Goal: Task Accomplishment & Management: Use online tool/utility

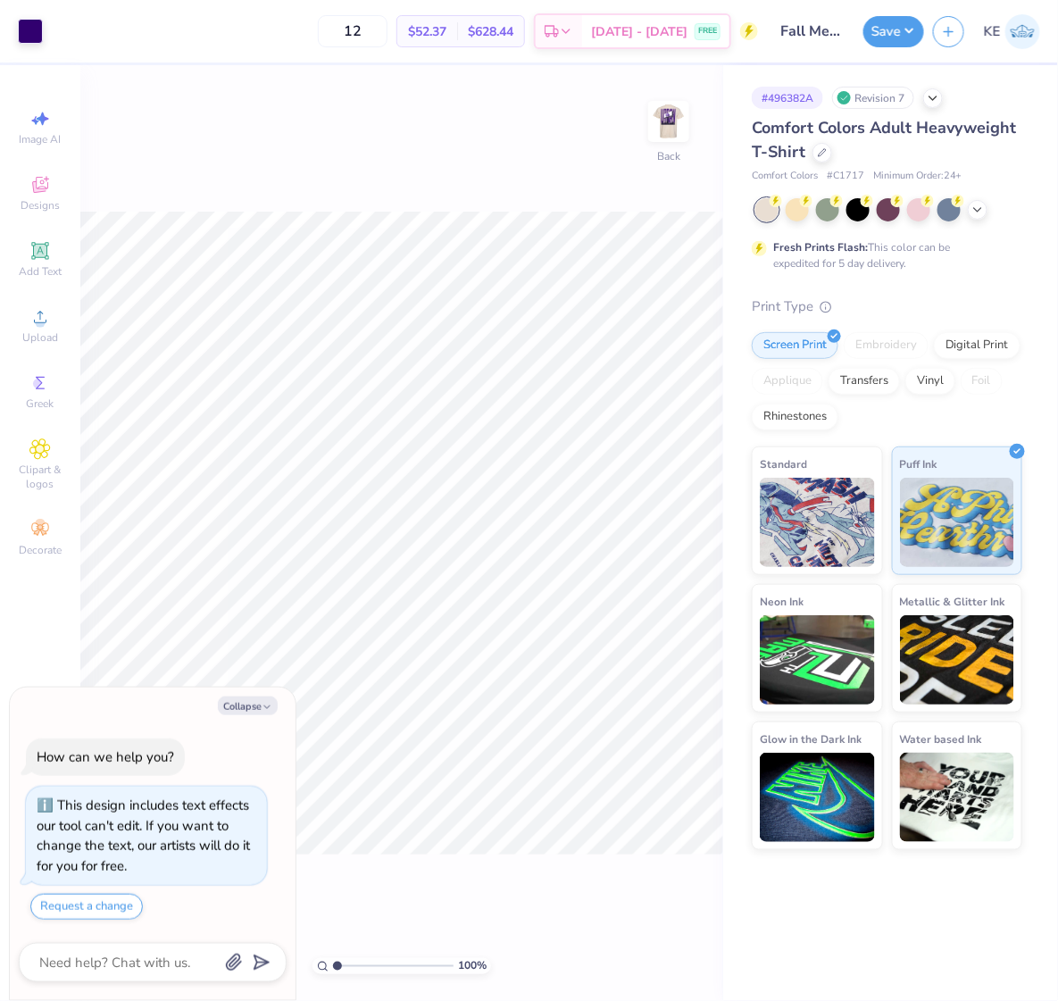
click at [514, 162] on div "100 % Back" at bounding box center [401, 533] width 643 height 936
click at [821, 149] on icon at bounding box center [822, 150] width 7 height 7
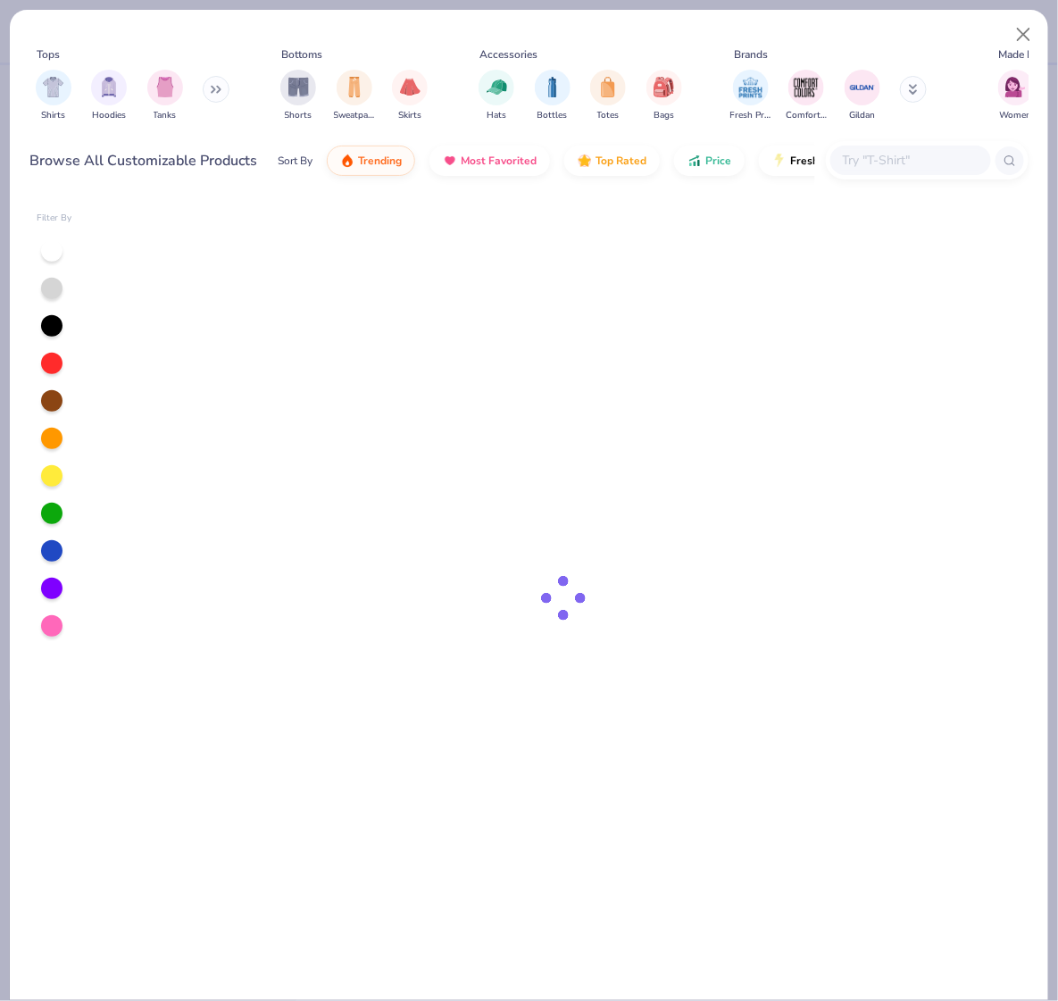
type textarea "x"
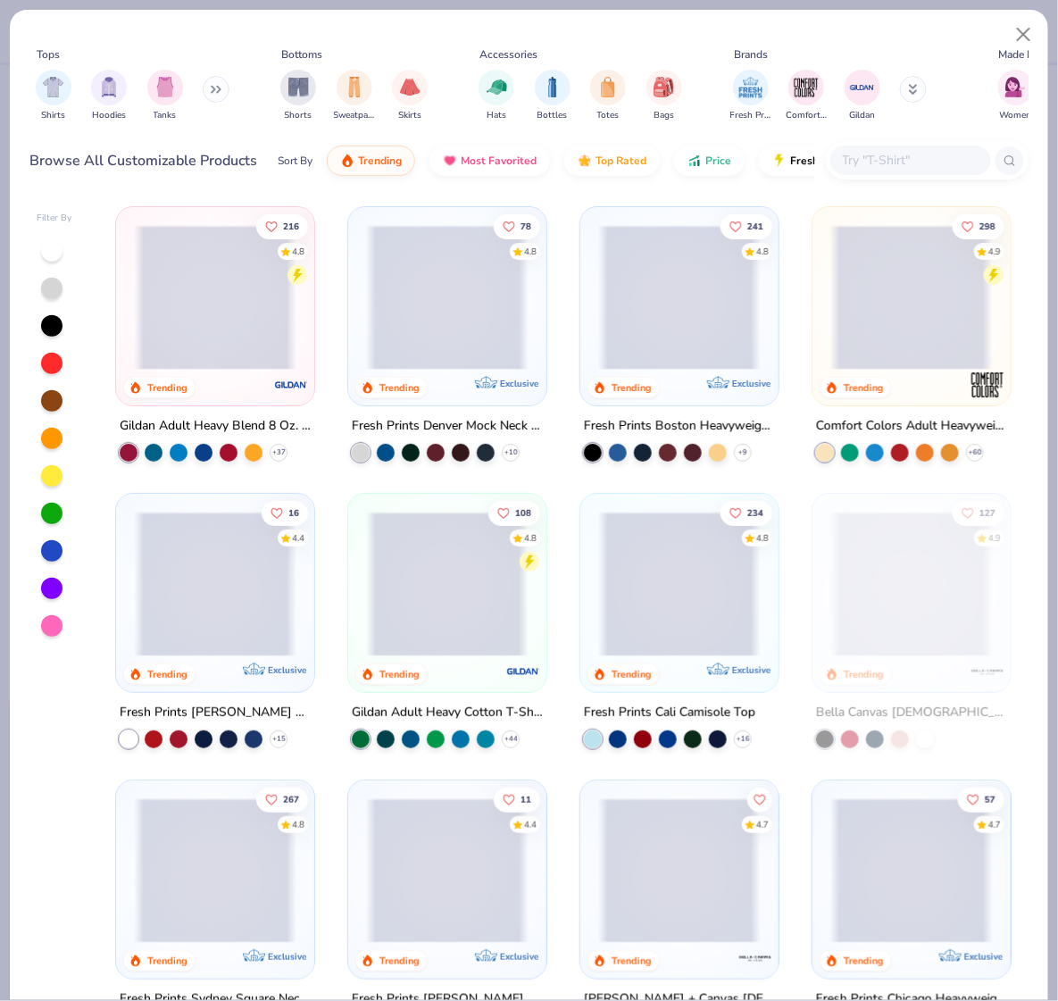
click at [904, 156] on input "text" at bounding box center [909, 160] width 137 height 21
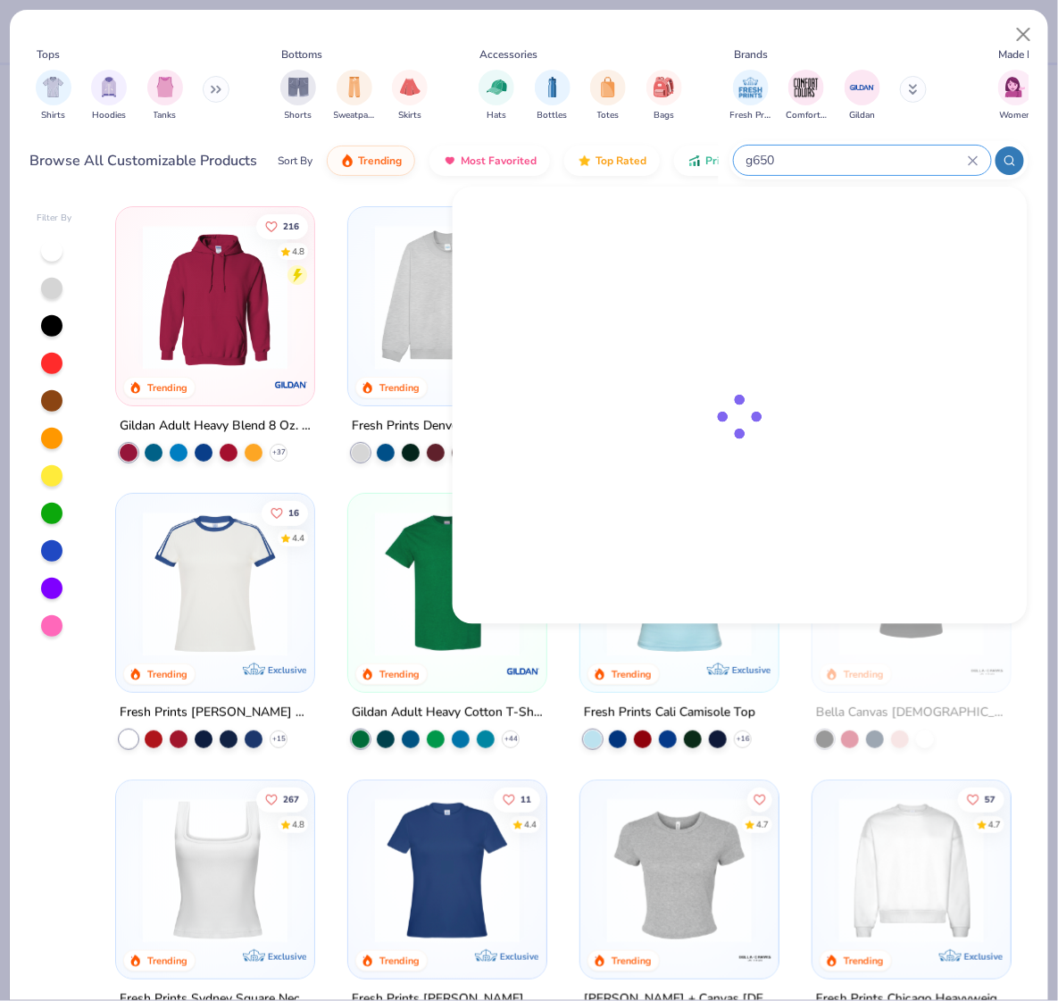
type input "g6500"
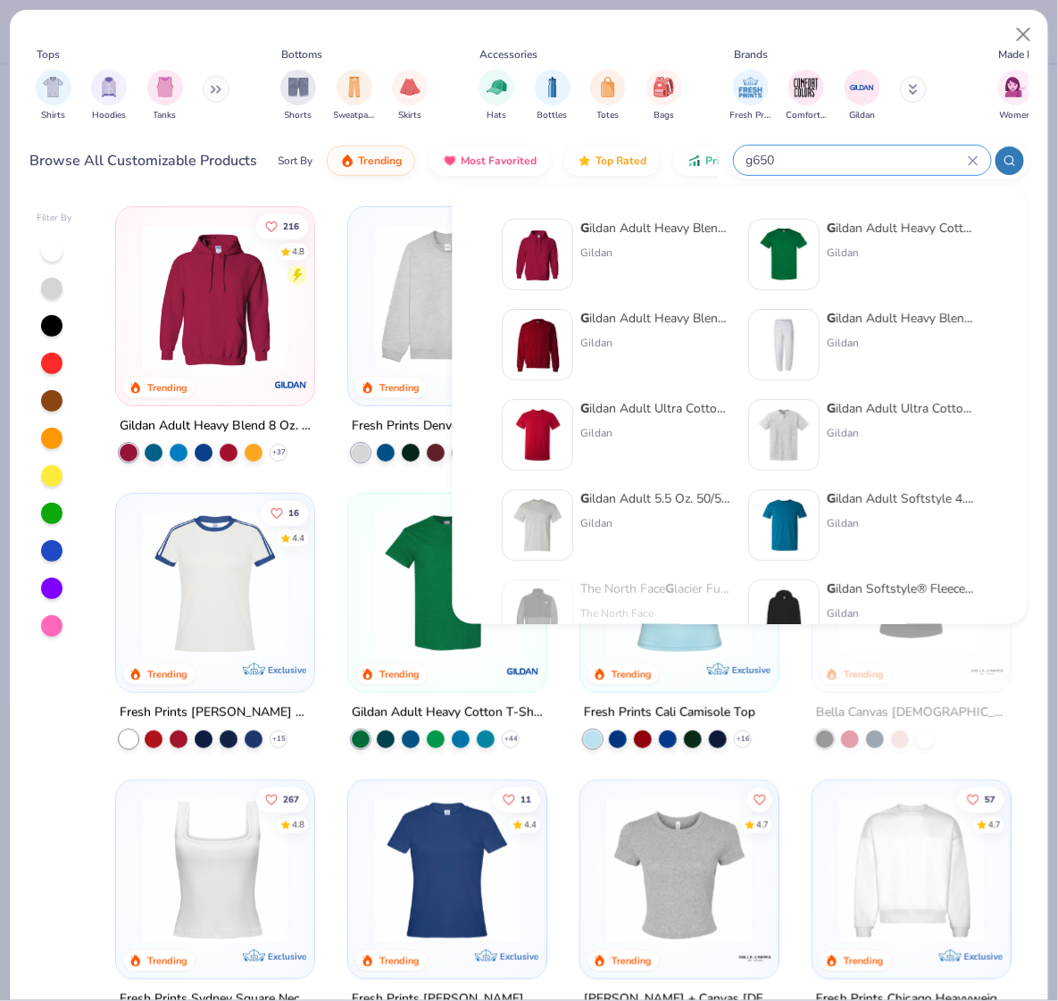
type input "g6500"
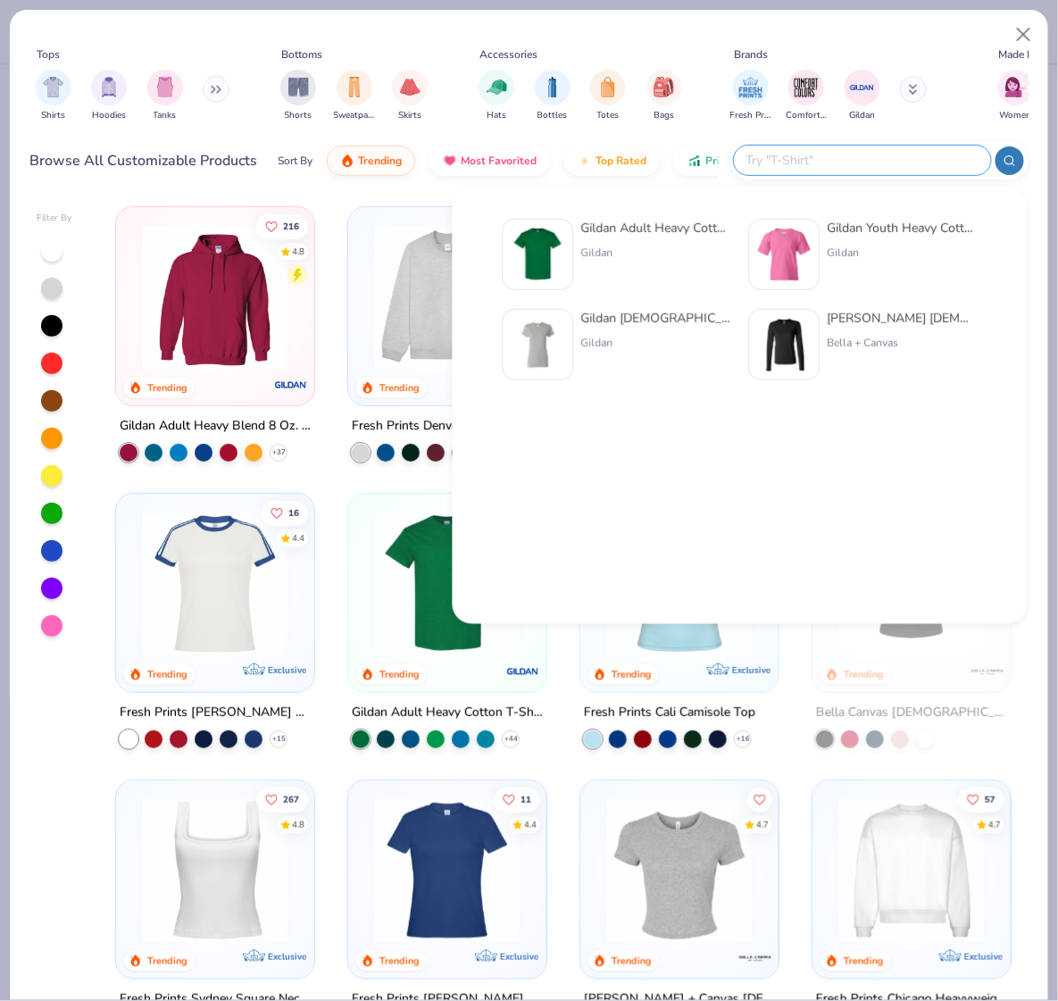
type input "t"
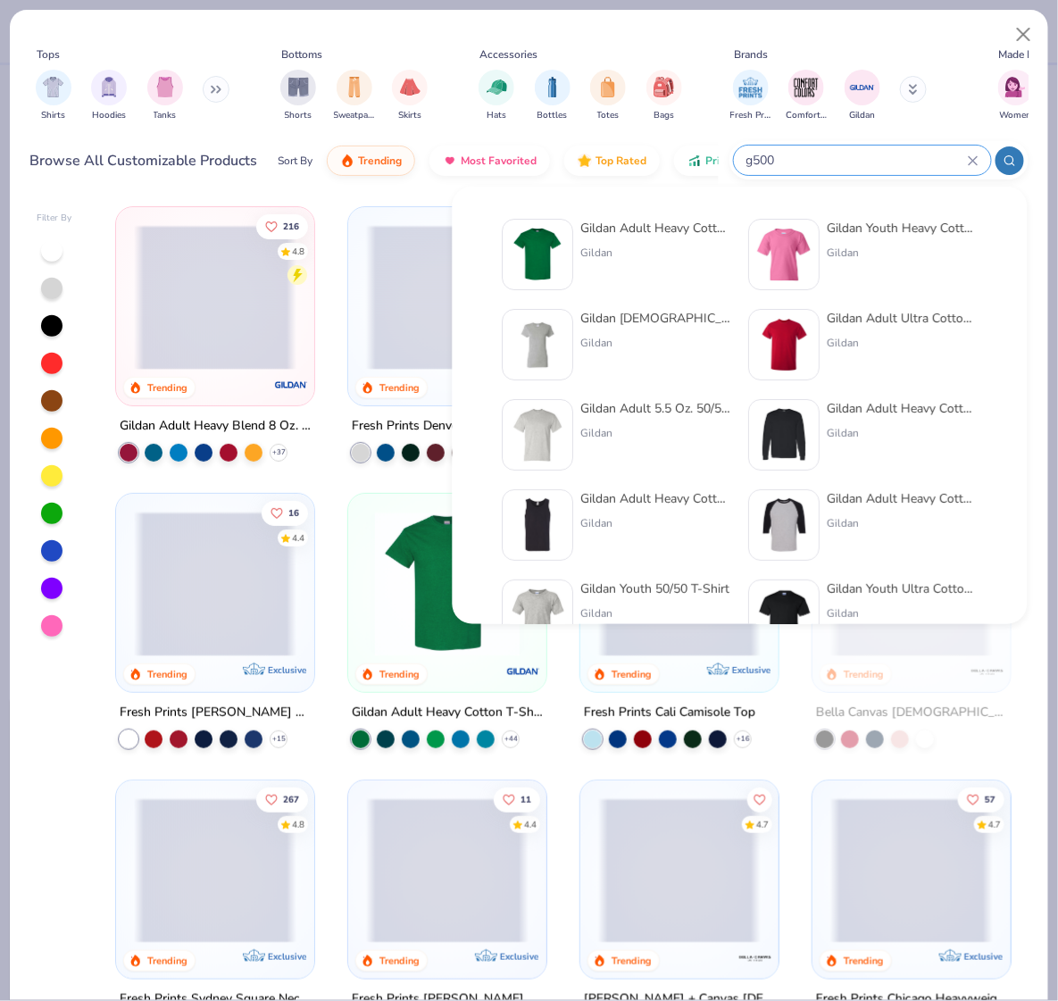
type input "g500"
click at [672, 225] on div "Gildan Adult Heavy Cotton T-Shirt" at bounding box center [656, 228] width 150 height 19
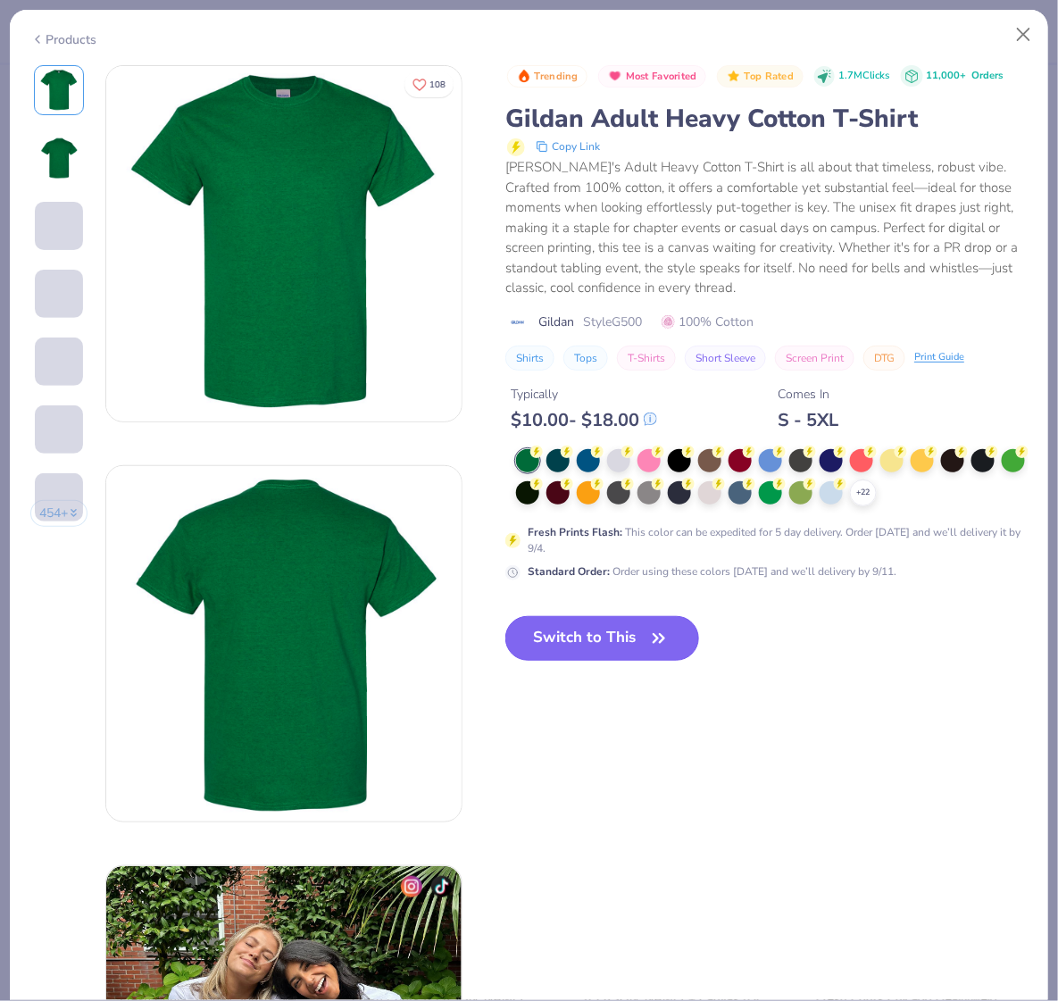
click at [658, 648] on icon "button" at bounding box center [658, 638] width 25 height 25
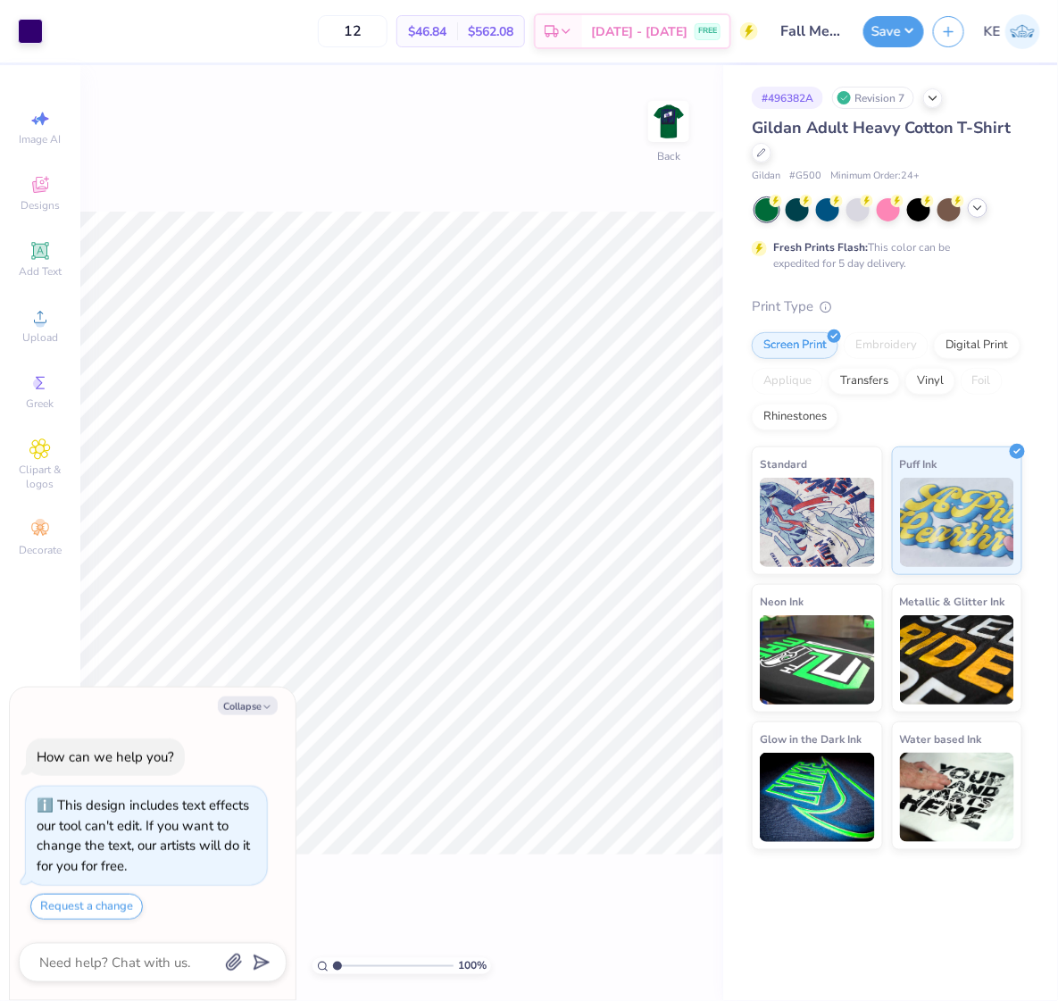
click at [979, 211] on icon at bounding box center [977, 208] width 14 height 14
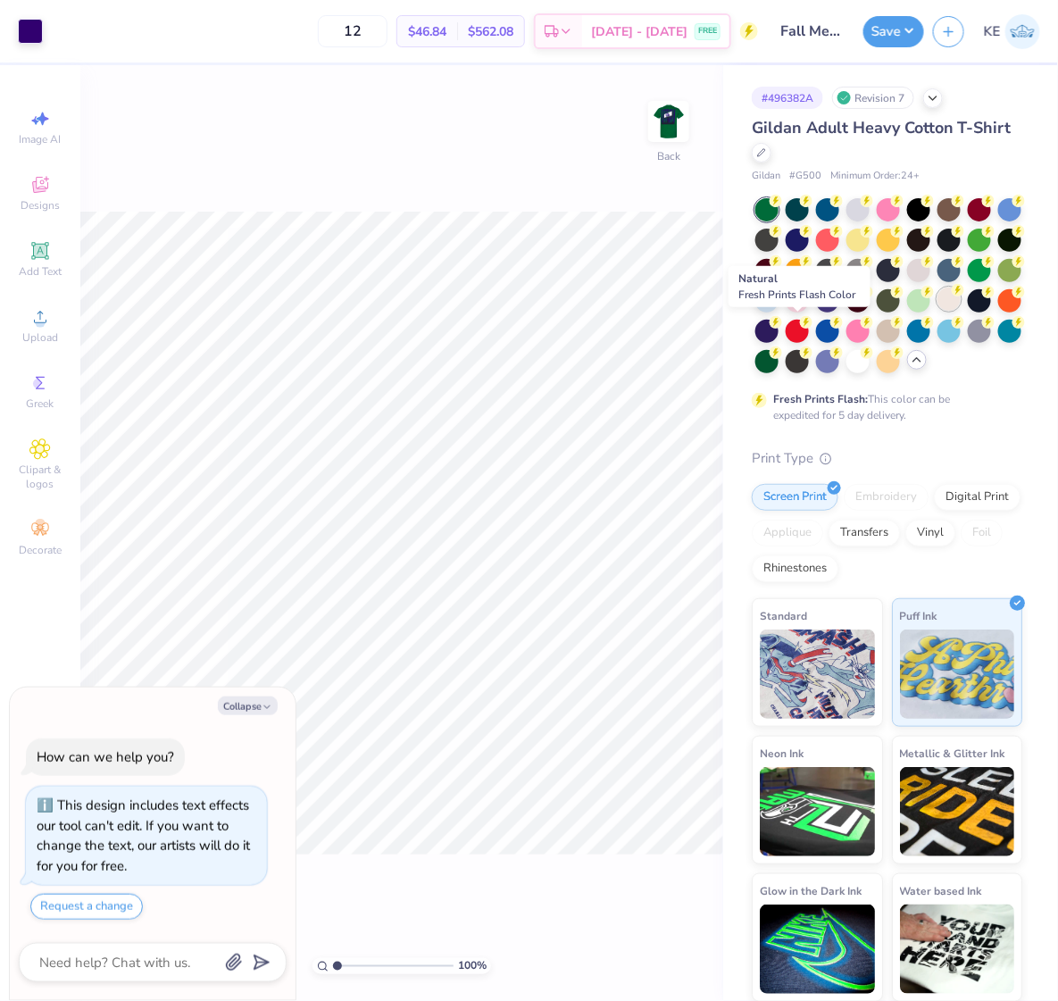
click at [937, 311] on div at bounding box center [948, 298] width 23 height 23
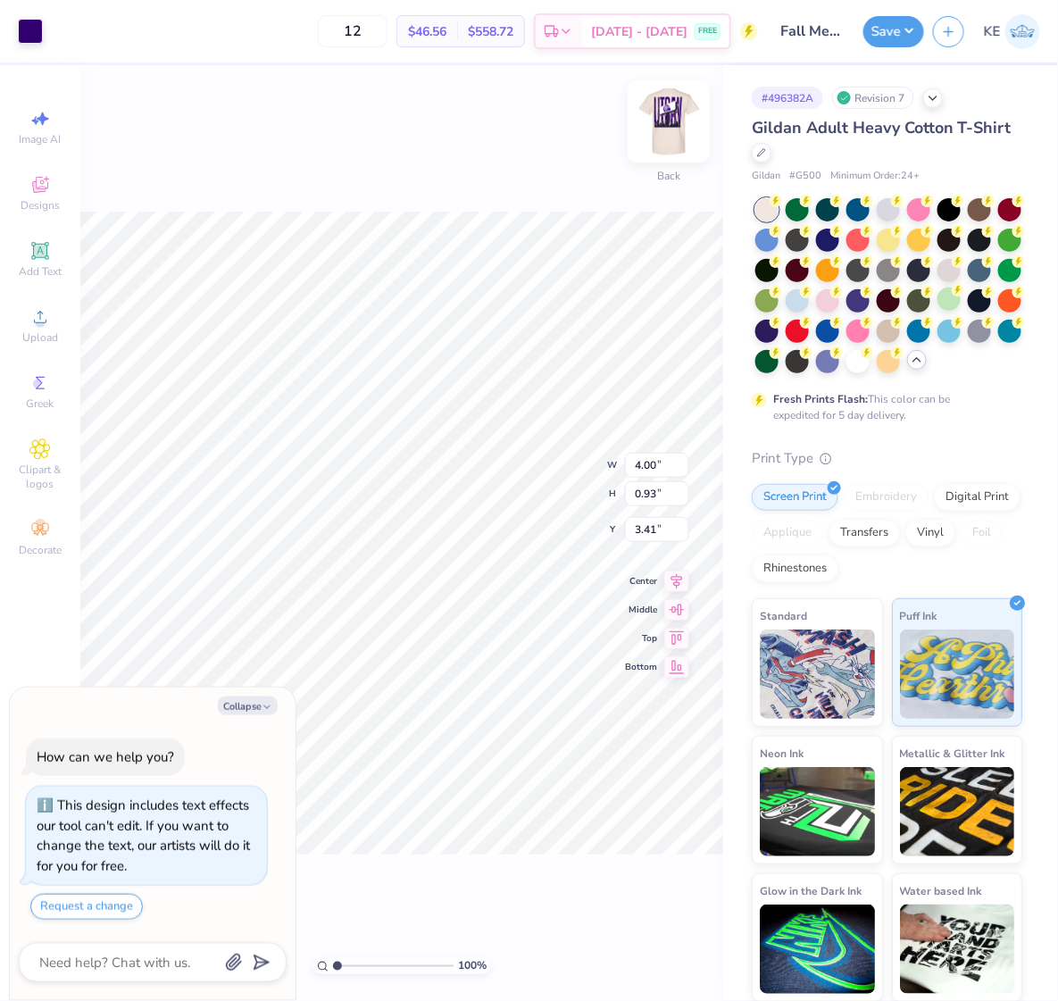
click at [662, 116] on img at bounding box center [668, 121] width 71 height 71
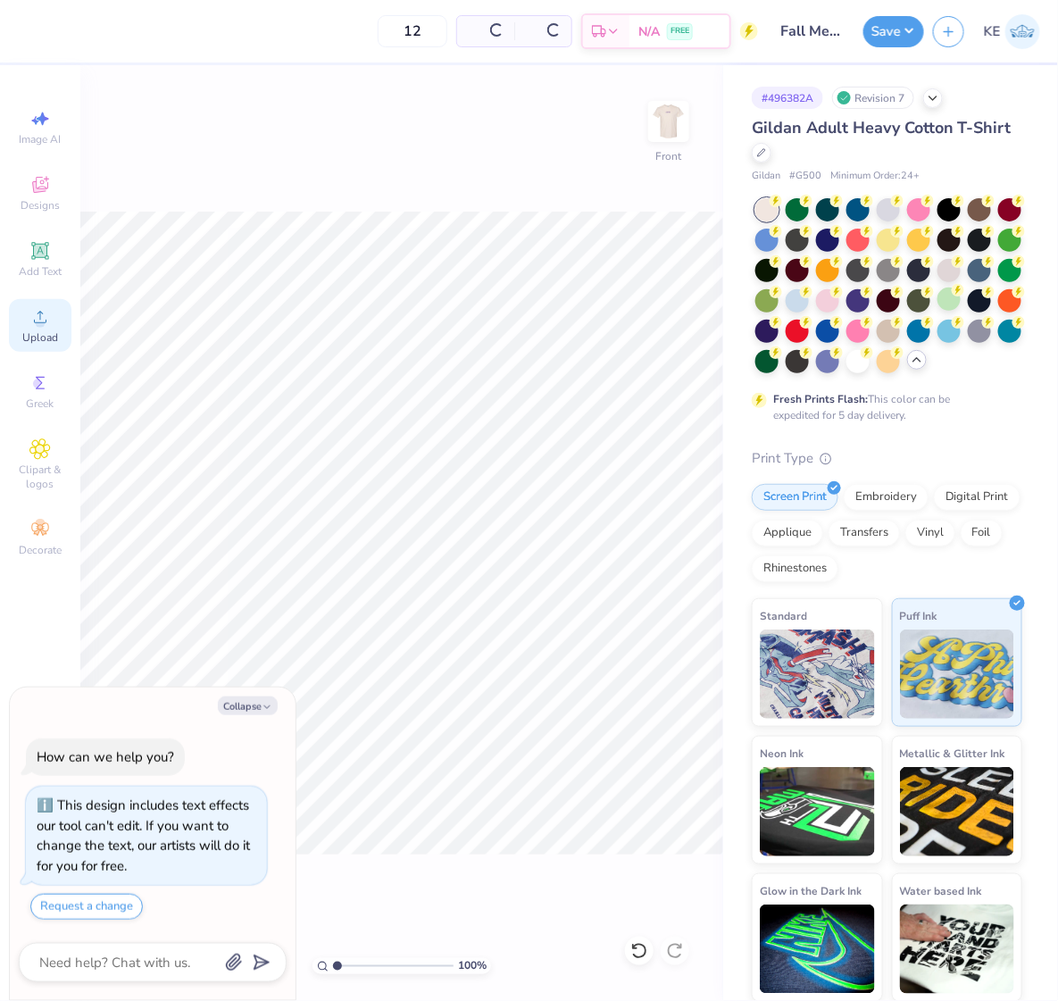
click at [37, 316] on icon at bounding box center [39, 316] width 21 height 21
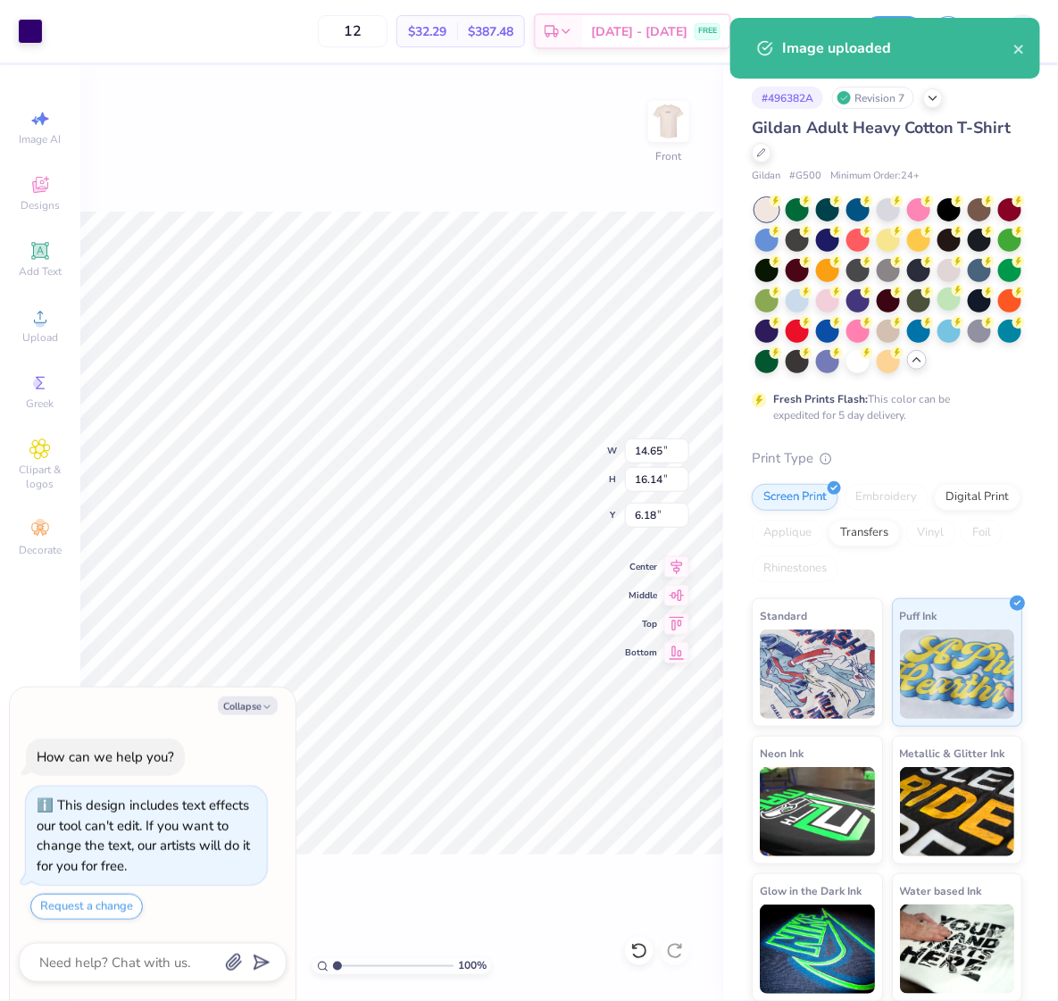
type textarea "x"
click at [649, 458] on input "14.65" at bounding box center [657, 450] width 64 height 25
type input "12.5"
type textarea "x"
type input "12.50"
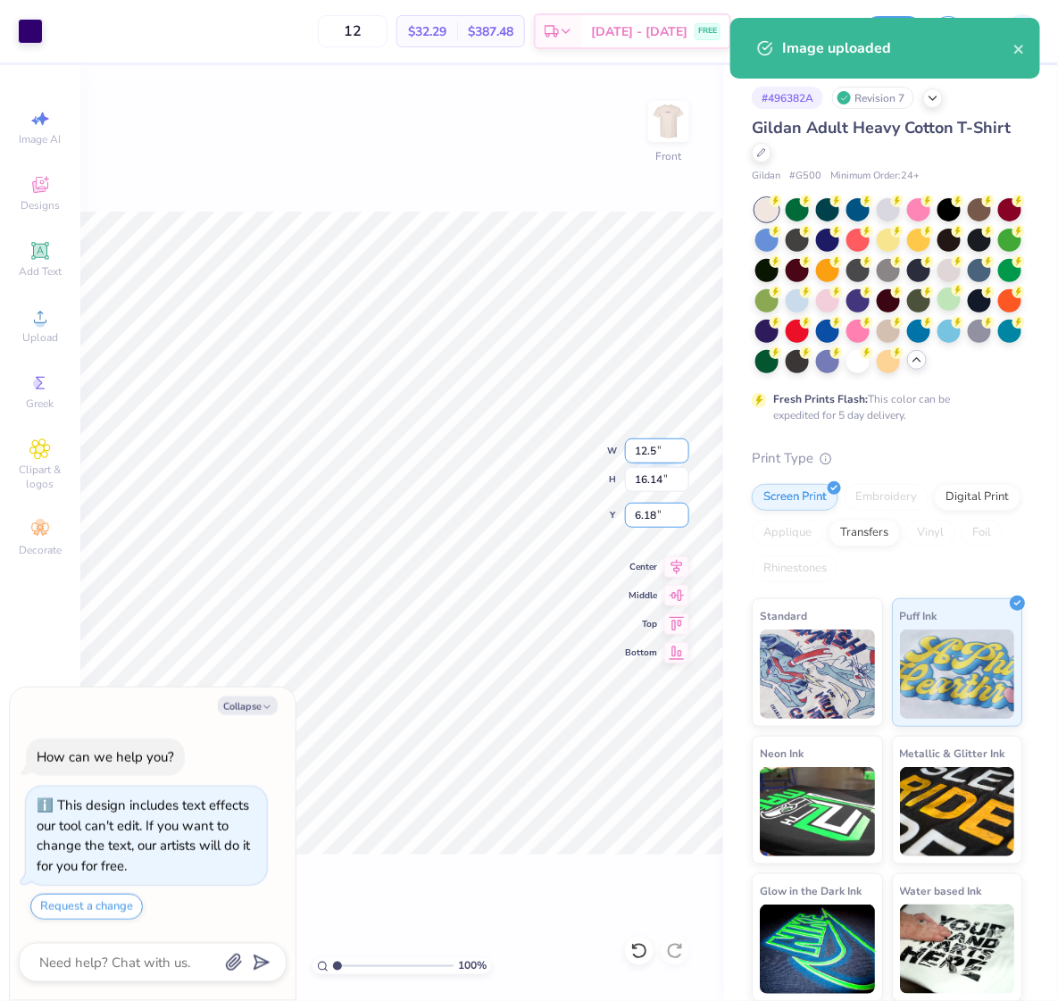
type input "13.77"
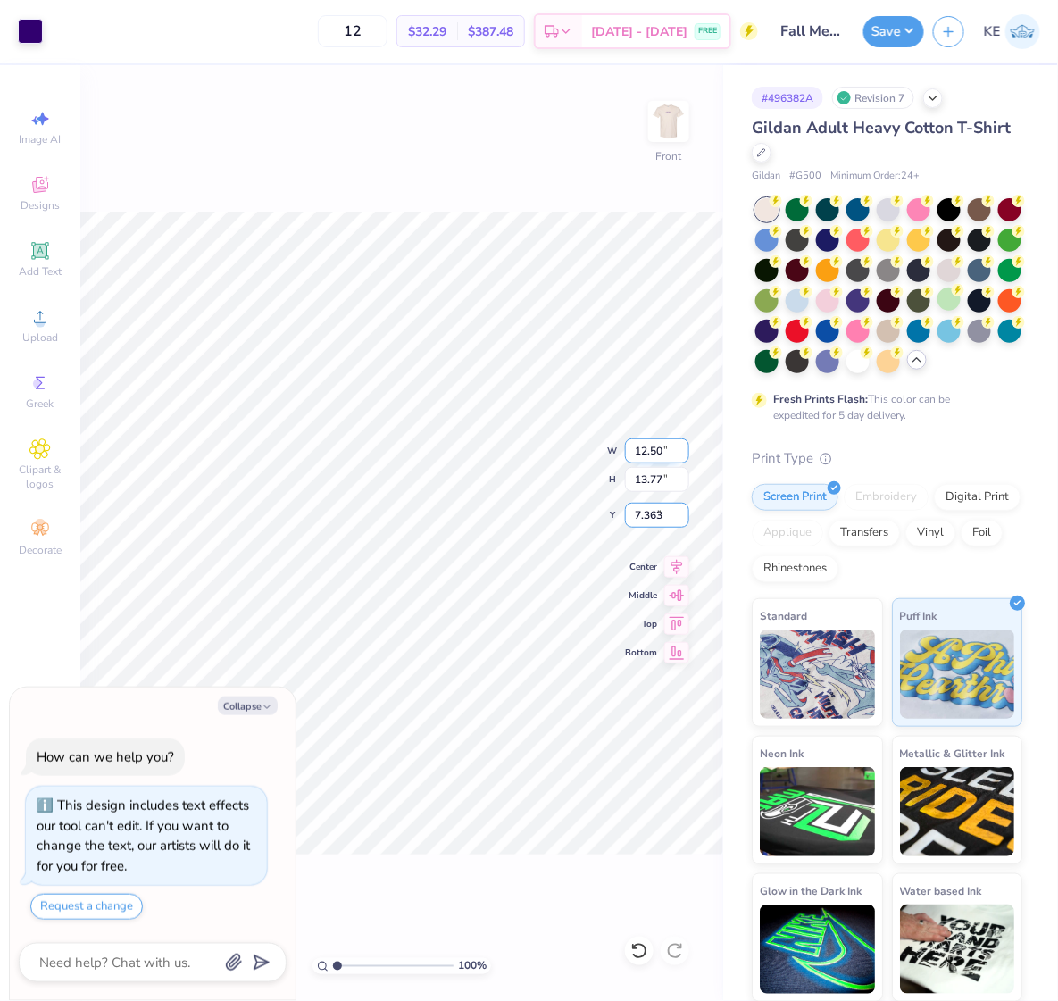
type input "7.363"
type textarea "x"
click at [644, 520] on input "7.36" at bounding box center [657, 515] width 64 height 25
type input "3"
type textarea "x"
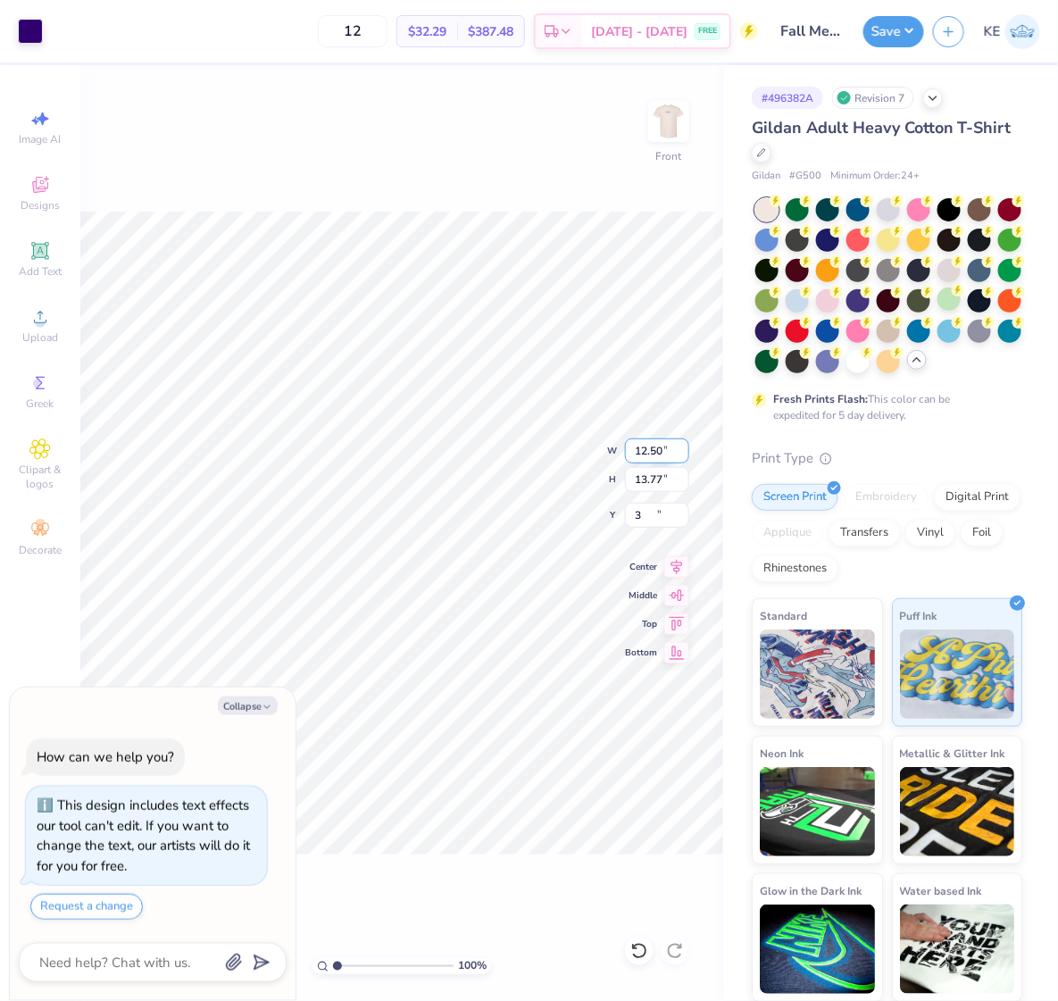
type input "3.00"
click at [810, 675] on img at bounding box center [817, 671] width 115 height 89
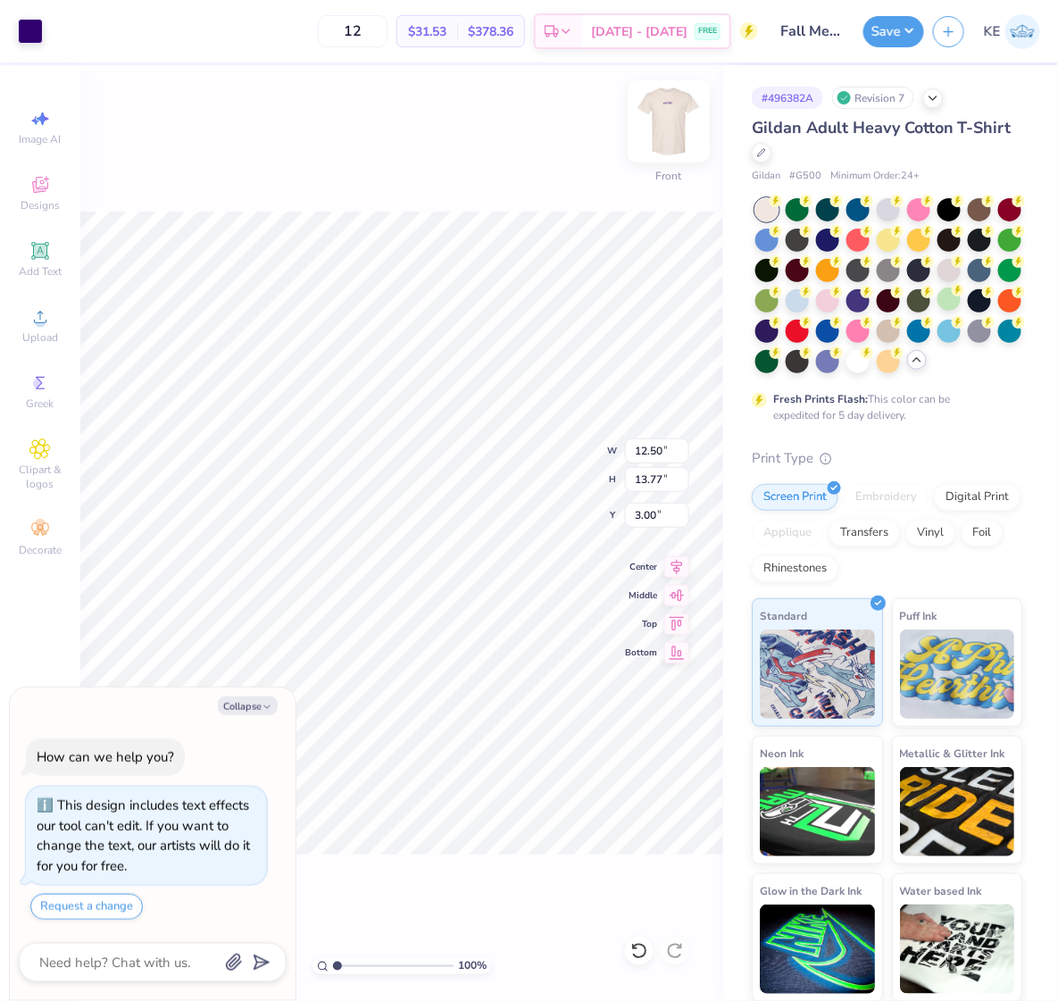
click at [666, 121] on img at bounding box center [668, 121] width 71 height 71
click at [882, 43] on button "Save" at bounding box center [893, 28] width 61 height 31
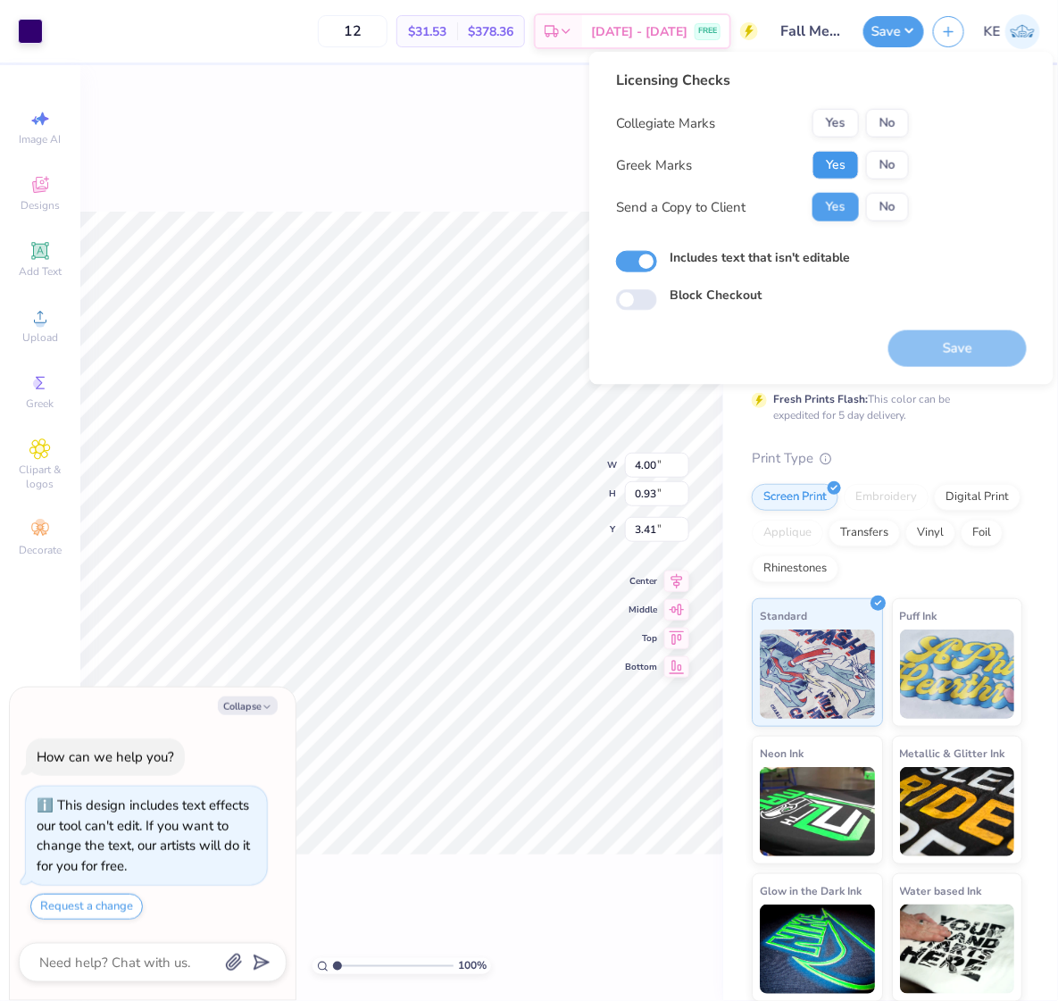
click at [849, 177] on button "Yes" at bounding box center [835, 165] width 46 height 29
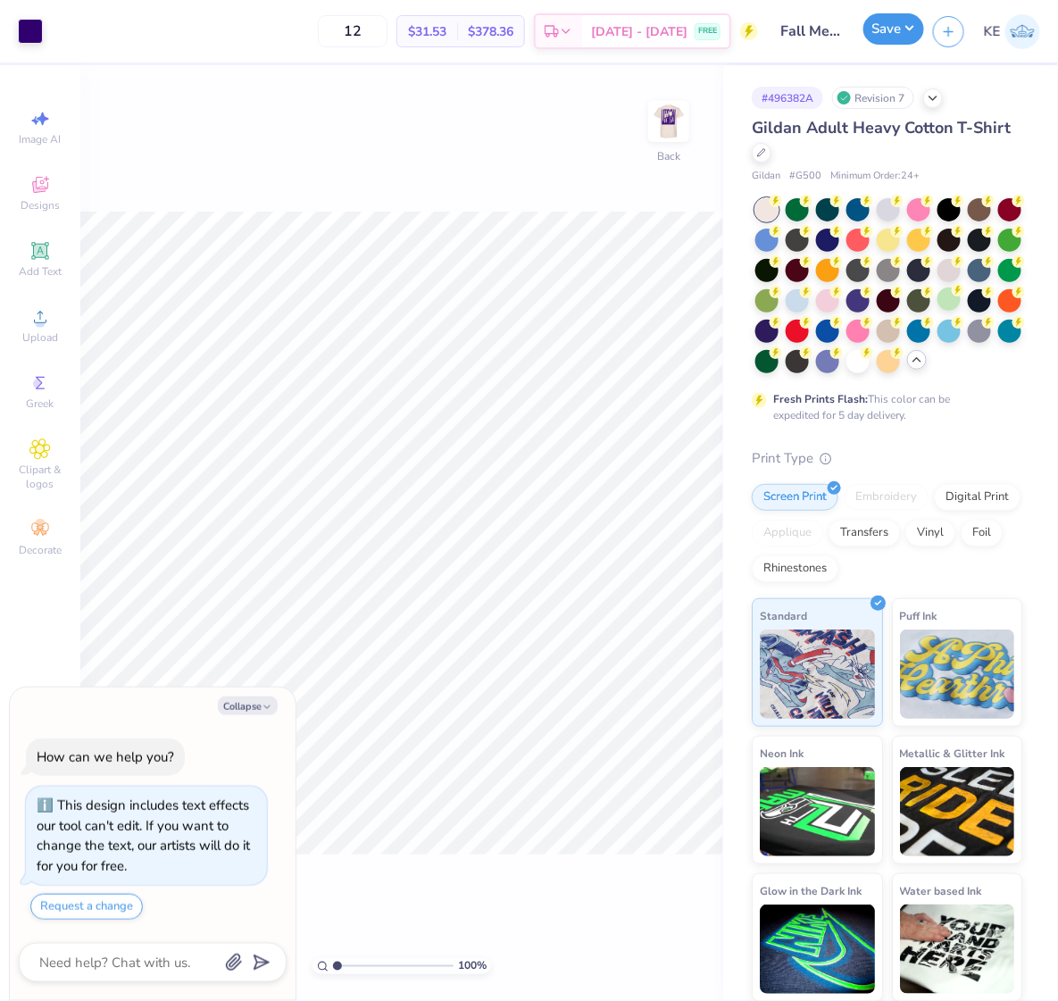
click at [911, 29] on button "Save" at bounding box center [893, 28] width 61 height 31
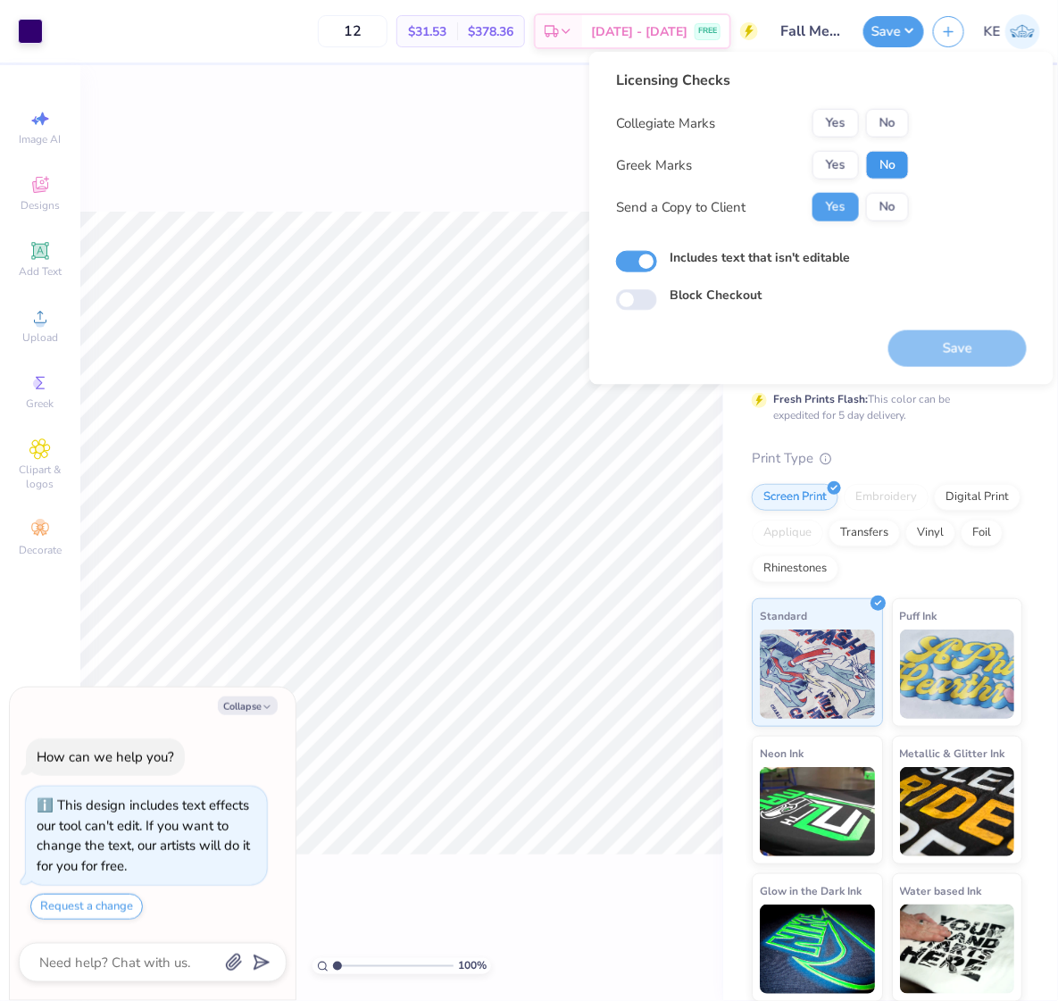
click at [886, 154] on button "No" at bounding box center [887, 165] width 43 height 29
click at [889, 129] on button "No" at bounding box center [887, 123] width 43 height 29
click at [955, 337] on button "Save" at bounding box center [957, 348] width 138 height 37
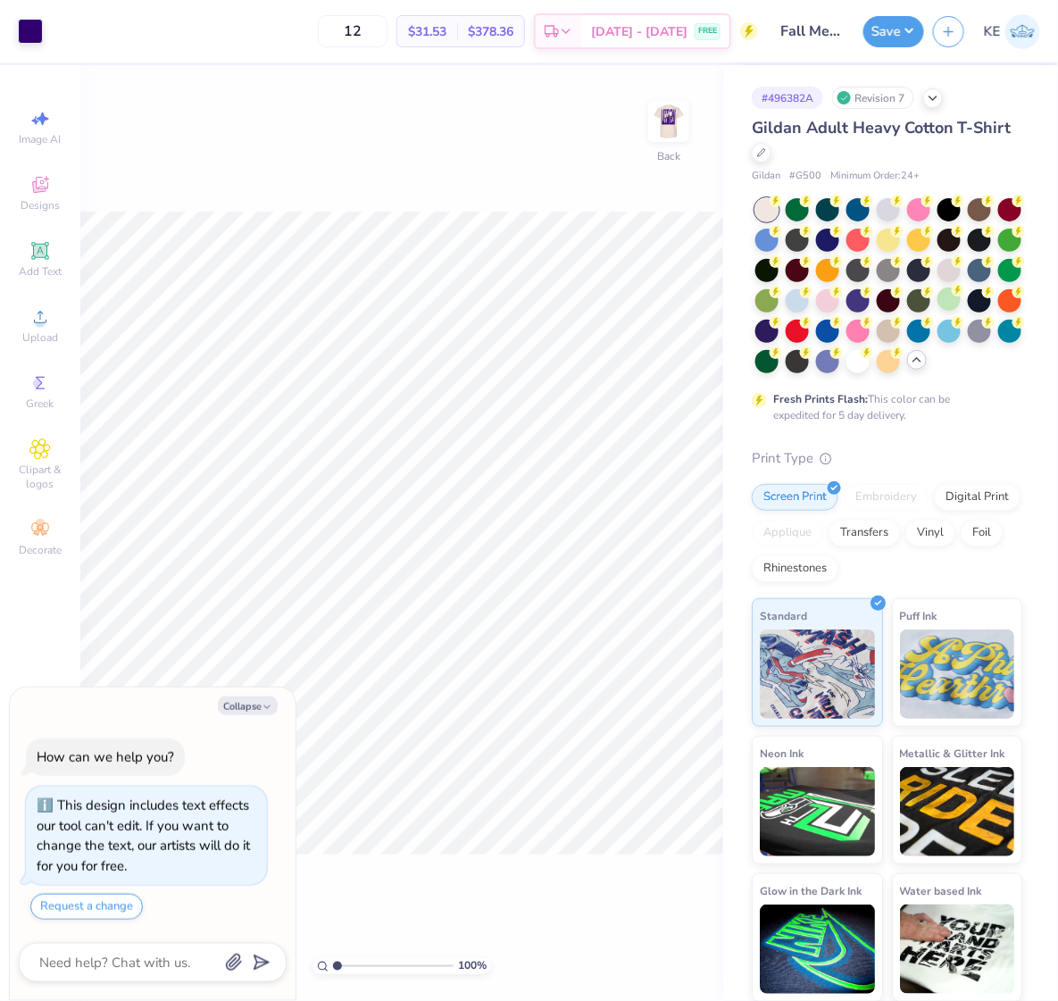
click at [797, 125] on span "Gildan Adult Heavy Cotton T-Shirt" at bounding box center [882, 127] width 260 height 21
copy div "Gildan Adult Heavy Cotton T-Shirt"
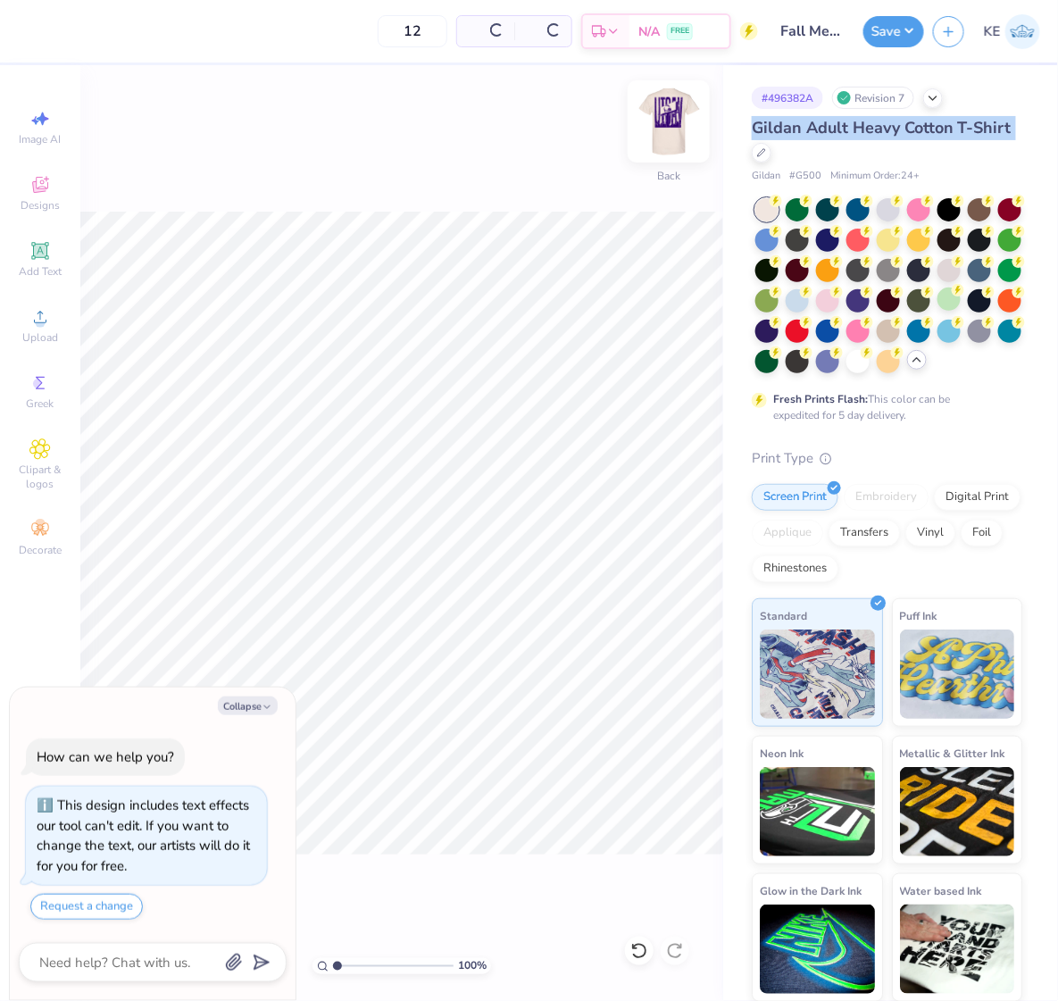
click at [681, 116] on img at bounding box center [668, 121] width 71 height 71
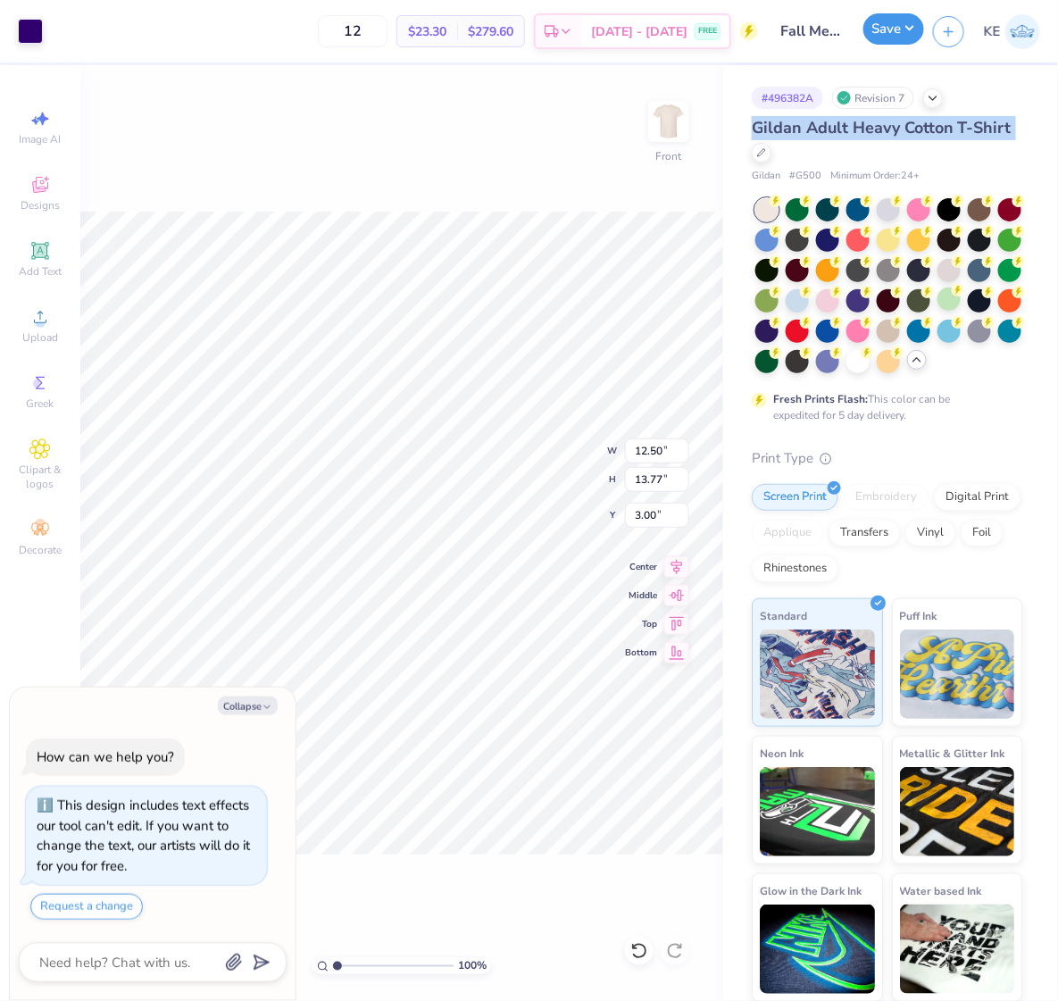
click at [904, 24] on button "Save" at bounding box center [893, 28] width 61 height 31
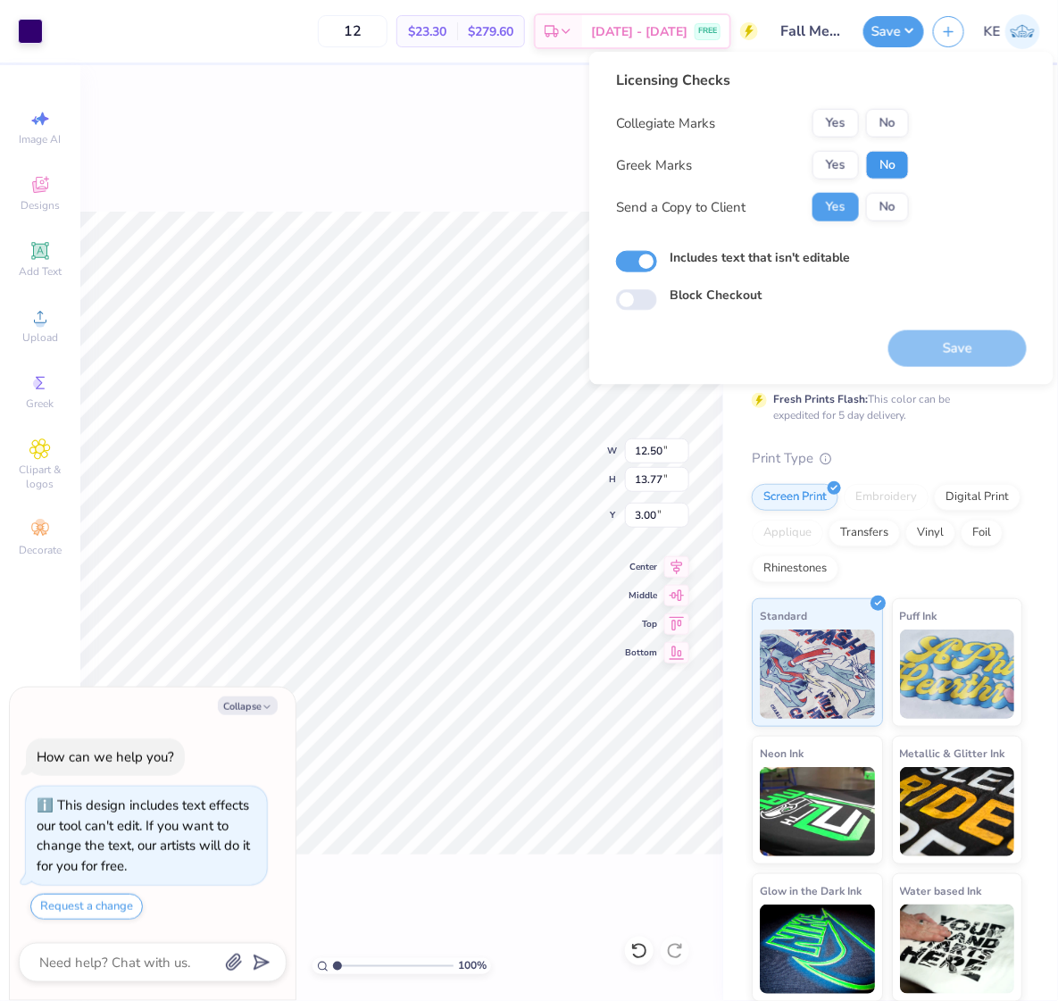
click at [875, 168] on button "No" at bounding box center [887, 165] width 43 height 29
click at [881, 137] on button "No" at bounding box center [887, 123] width 43 height 29
click at [980, 343] on button "Save" at bounding box center [957, 348] width 138 height 37
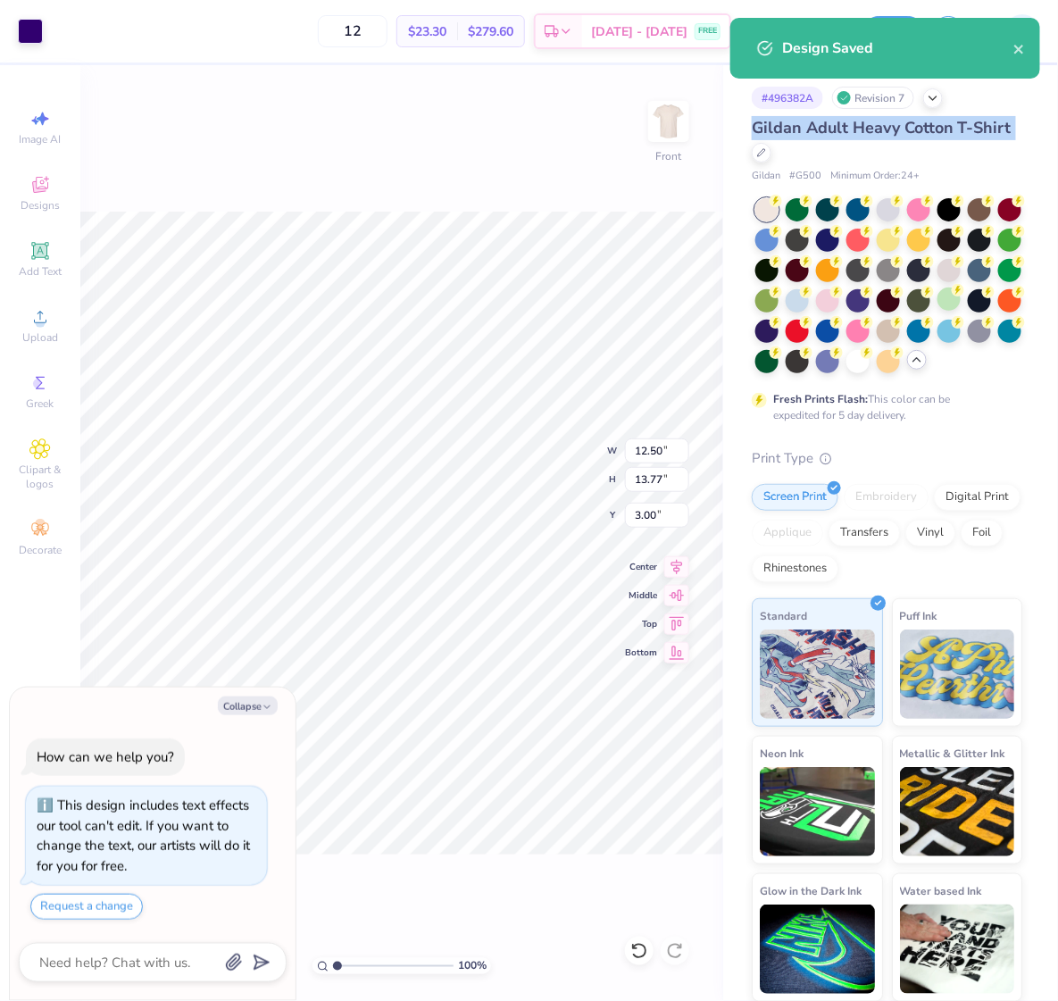
type textarea "x"
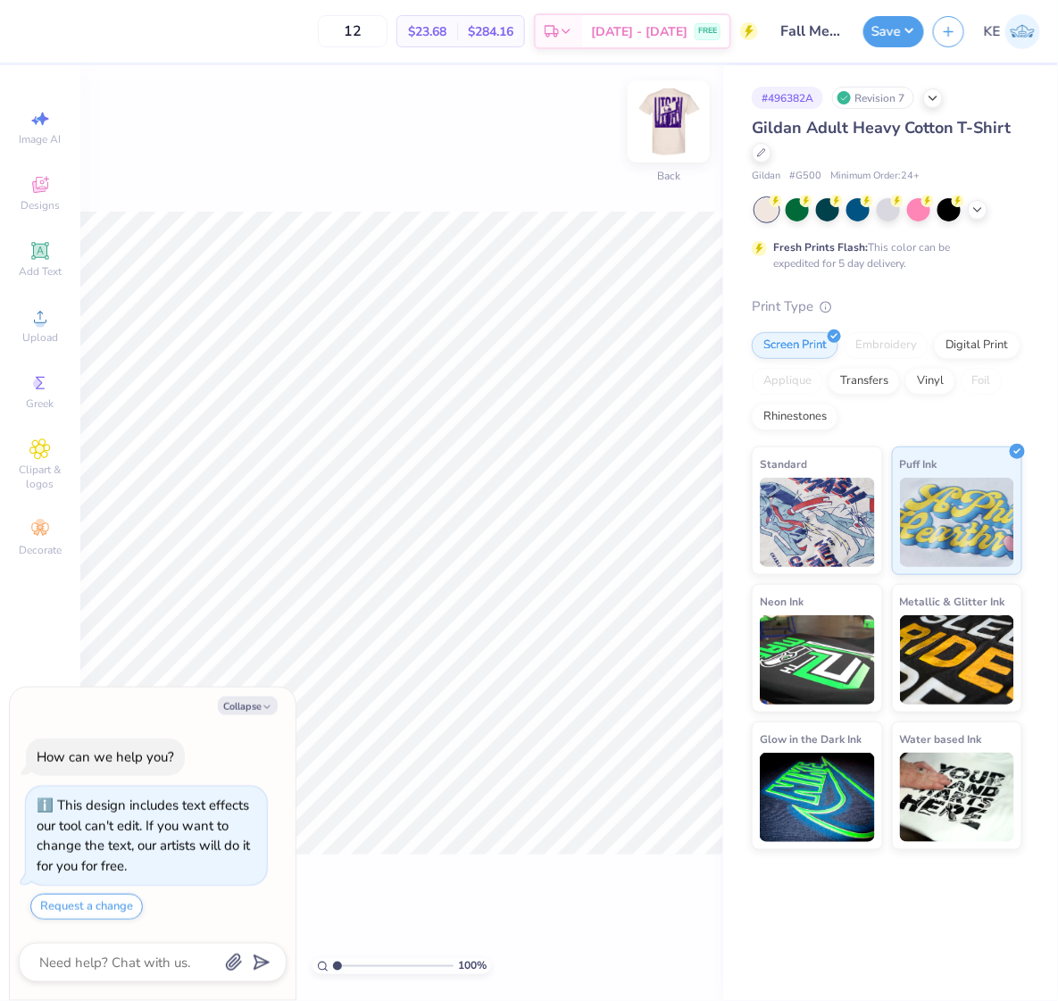
click at [665, 120] on img at bounding box center [668, 121] width 71 height 71
click at [42, 319] on icon at bounding box center [39, 316] width 21 height 21
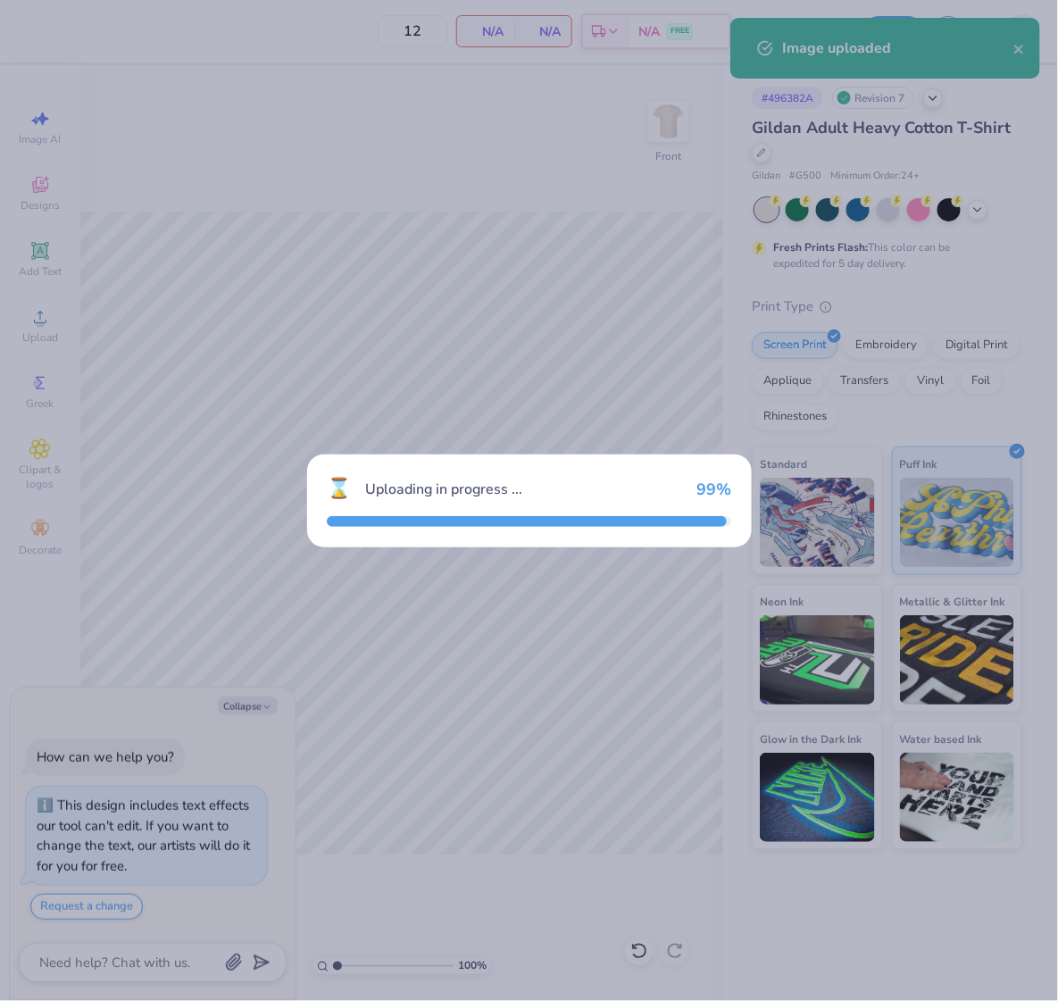
type textarea "x"
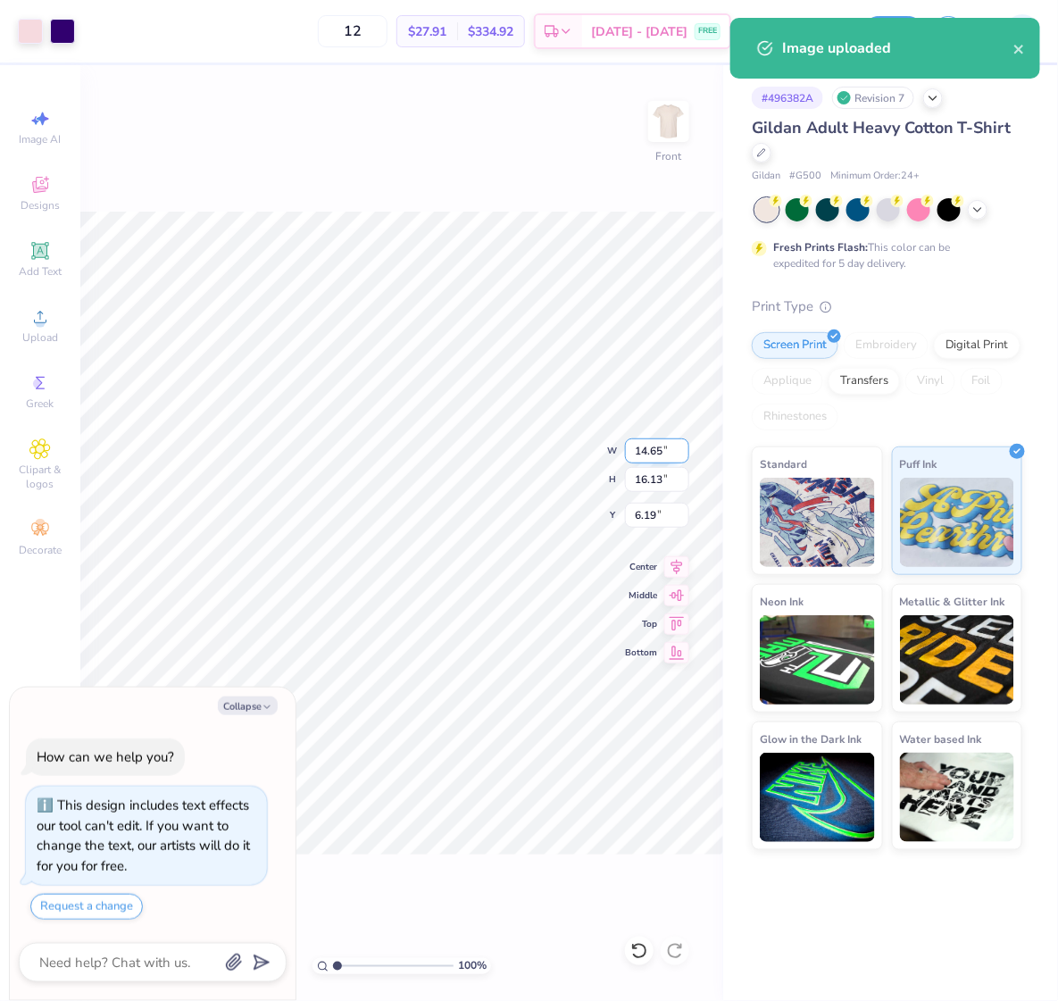
click at [641, 446] on input "14.65" at bounding box center [657, 450] width 64 height 25
type input "12.5"
type input "3"
type textarea "x"
type input "12.50"
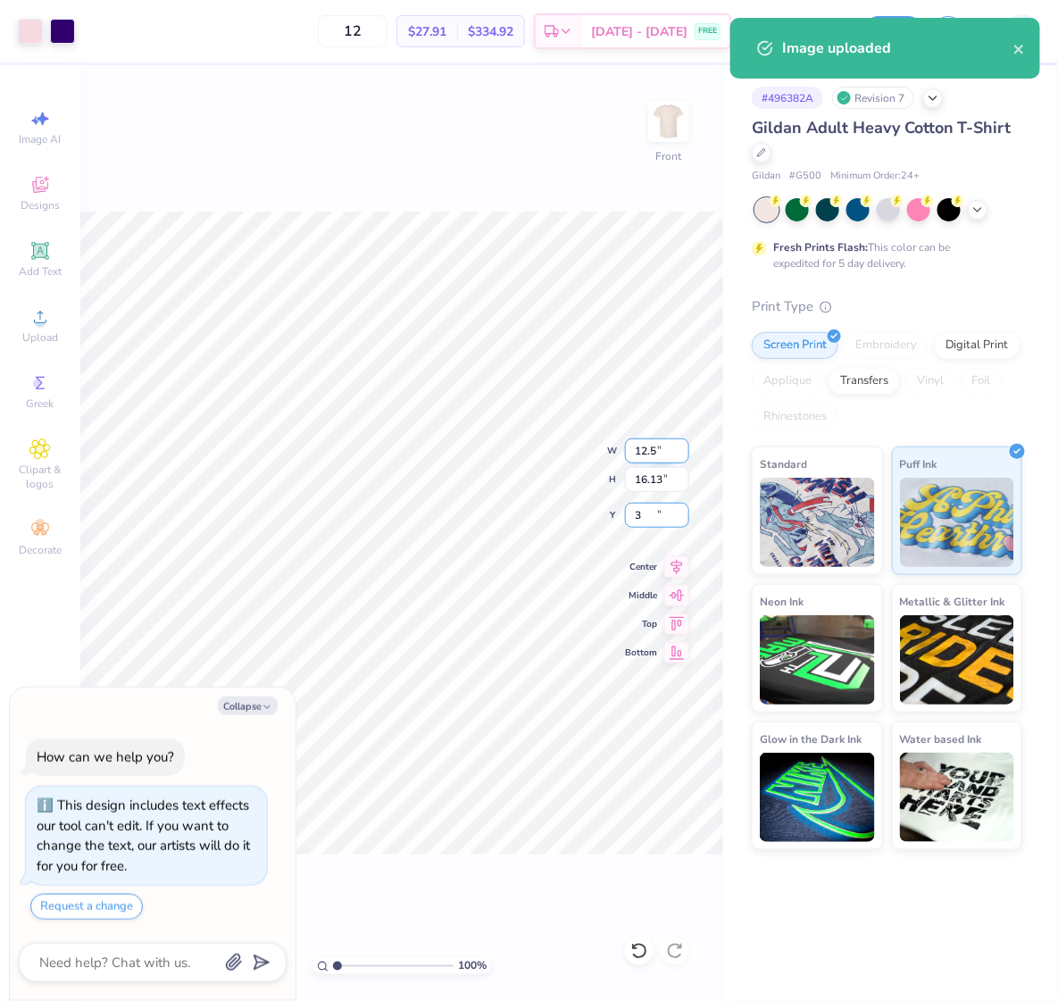
type input "13.76"
type input "3"
type textarea "x"
type input "3.00"
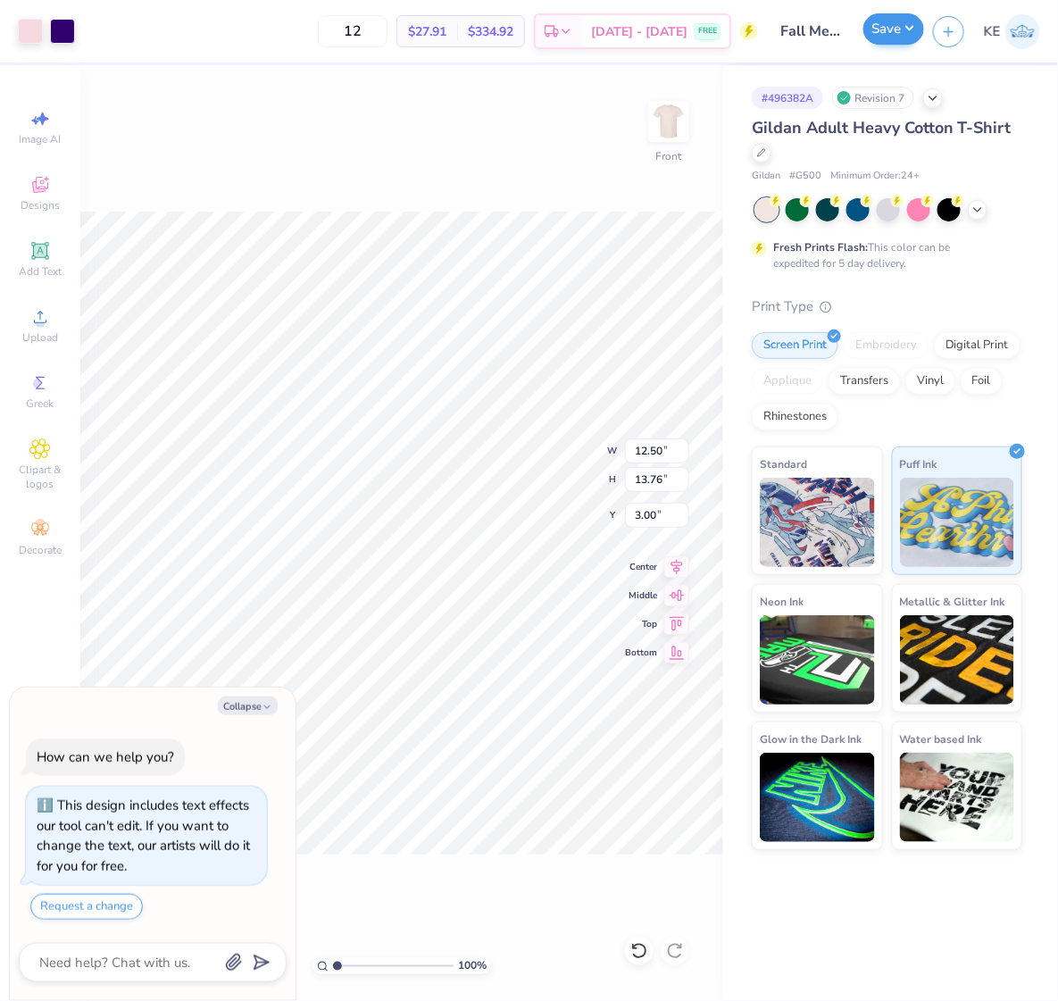
click at [890, 29] on div "Art colors 12 $27.91 Per Item $334.92 Total Est. Delivery [DATE] - [DATE] FREE …" at bounding box center [529, 500] width 1058 height 1001
click at [903, 30] on button "Save" at bounding box center [893, 28] width 61 height 31
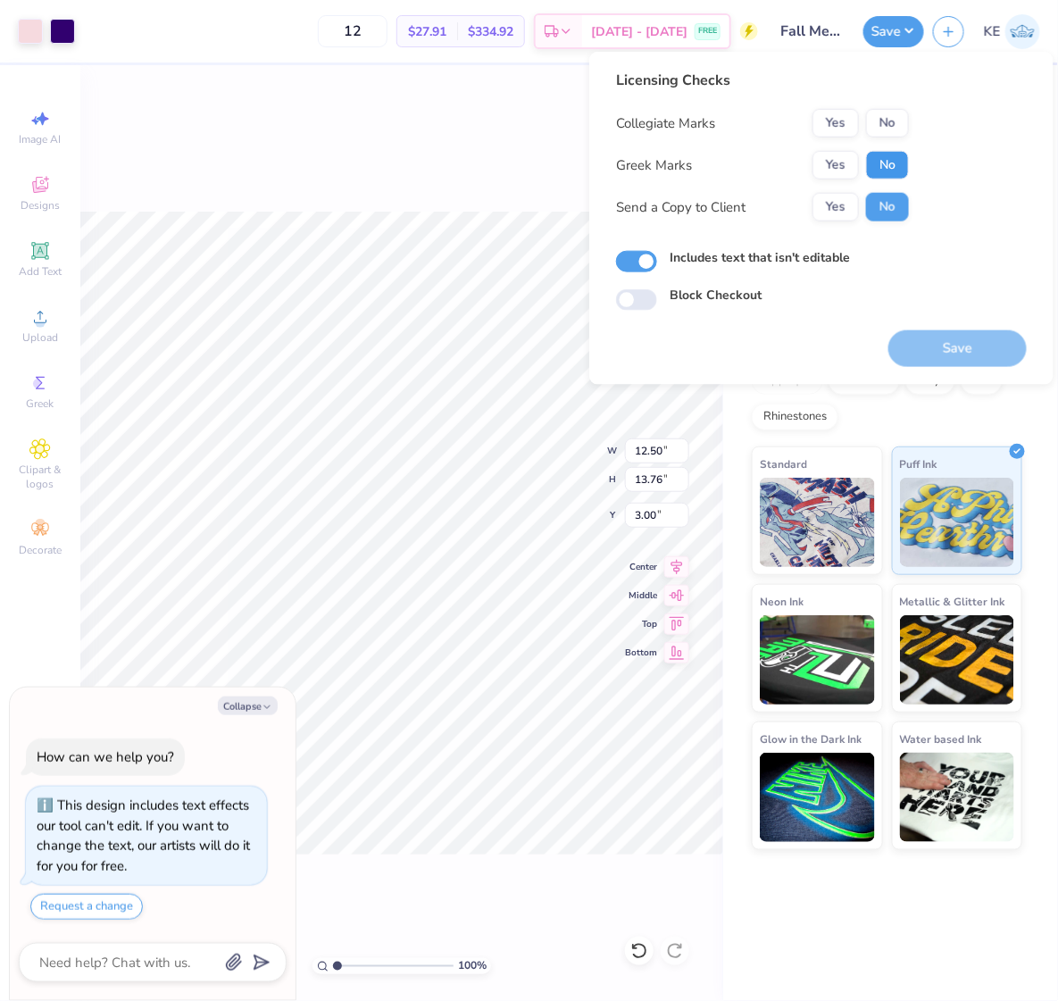
click at [898, 162] on button "No" at bounding box center [887, 165] width 43 height 29
click at [895, 118] on button "No" at bounding box center [887, 123] width 43 height 29
click at [944, 346] on button "Save" at bounding box center [957, 348] width 138 height 37
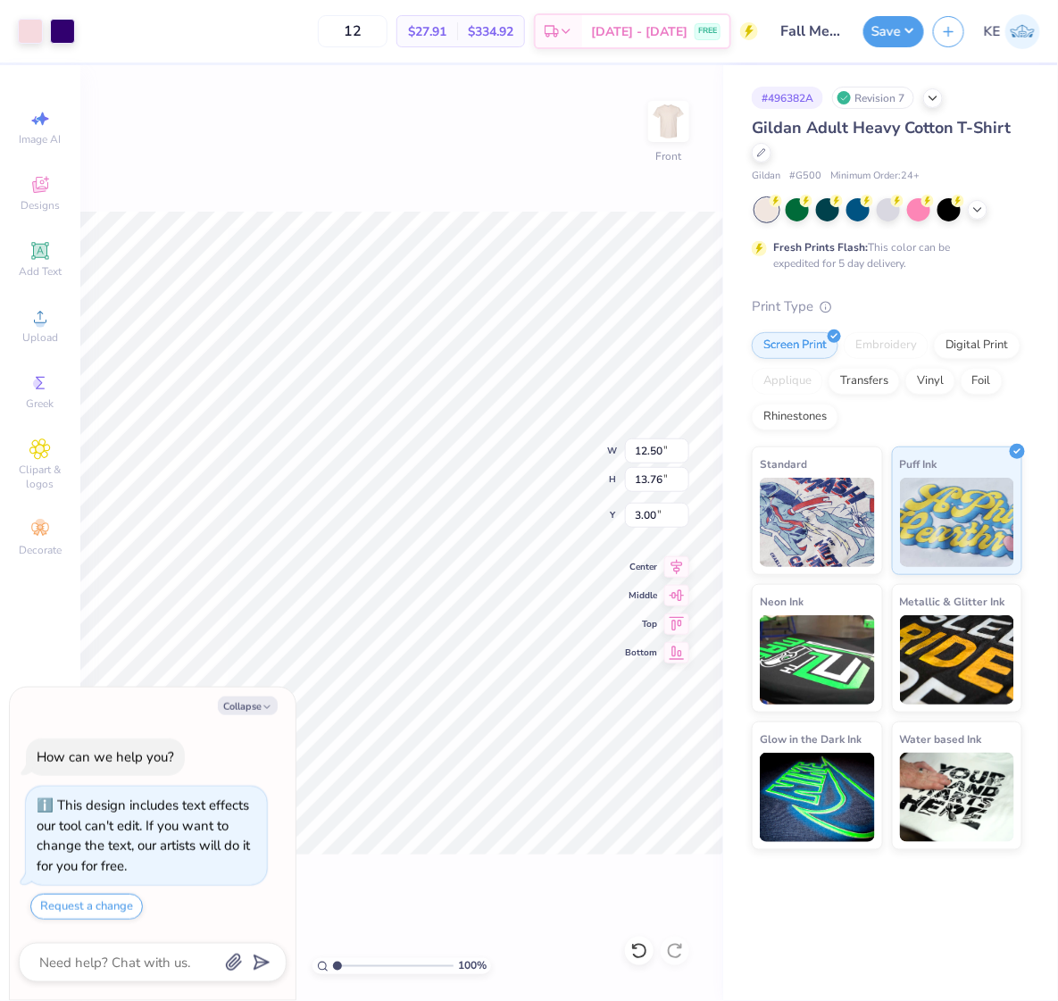
type textarea "x"
